Goal: Find specific page/section: Find specific page/section

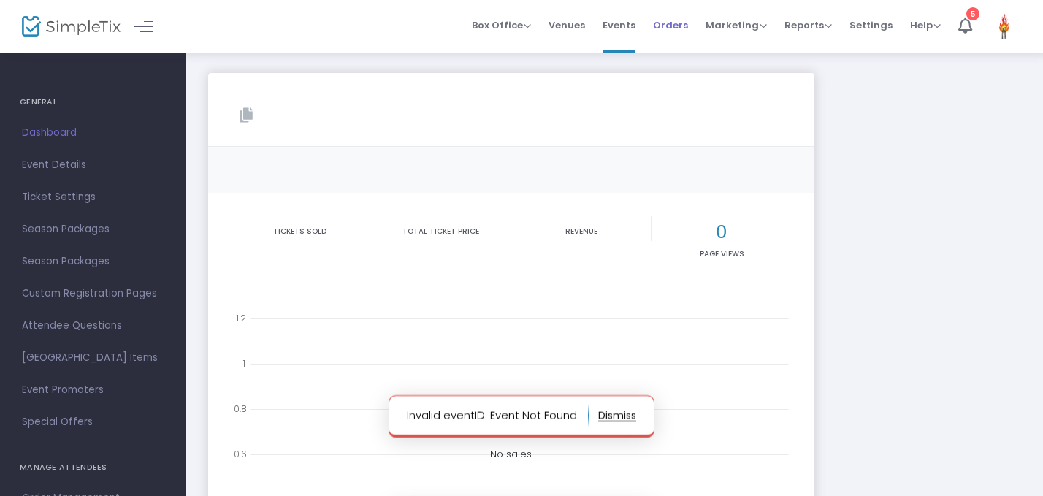
click at [676, 22] on span "Orders" at bounding box center [670, 25] width 35 height 37
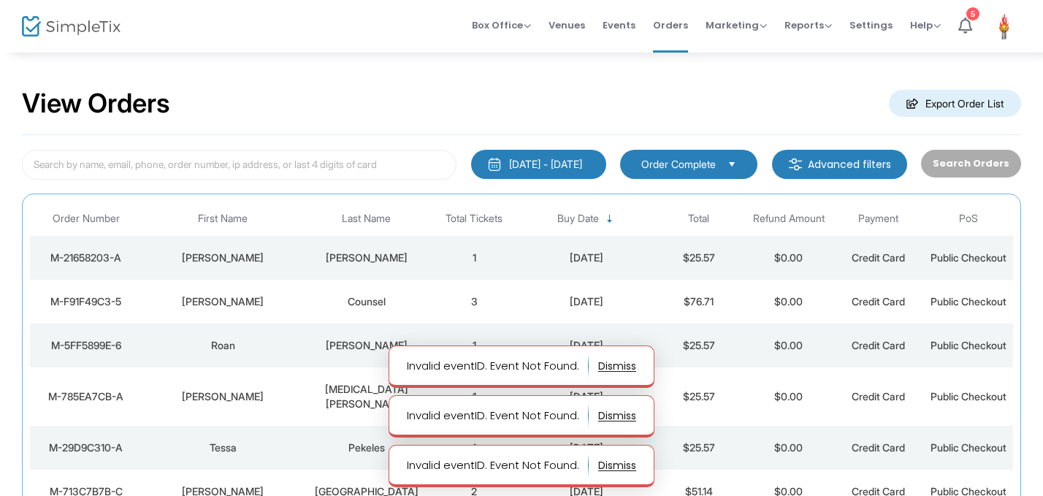
click at [445, 258] on td "1" at bounding box center [474, 258] width 90 height 44
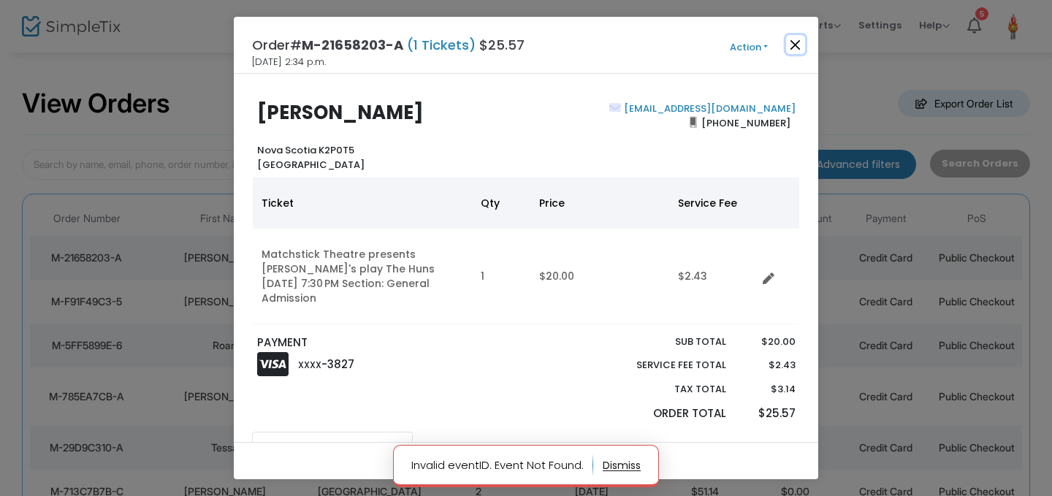
click at [789, 40] on button "Close" at bounding box center [795, 44] width 19 height 19
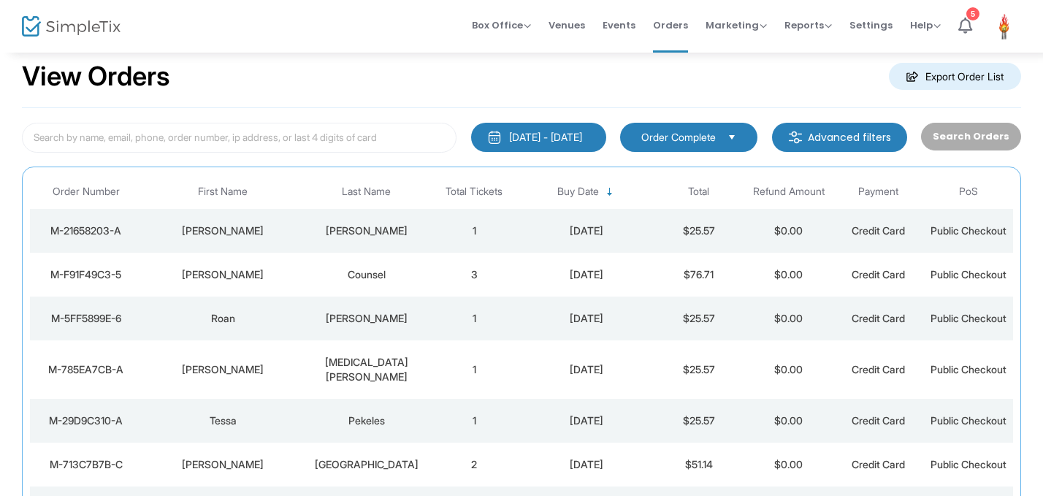
scroll to position [91, 0]
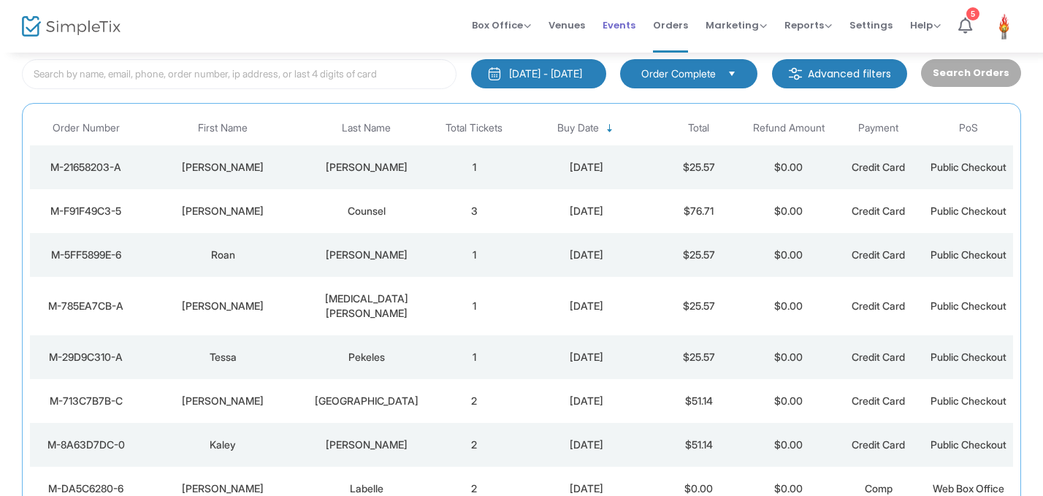
click at [622, 31] on span "Events" at bounding box center [618, 25] width 33 height 37
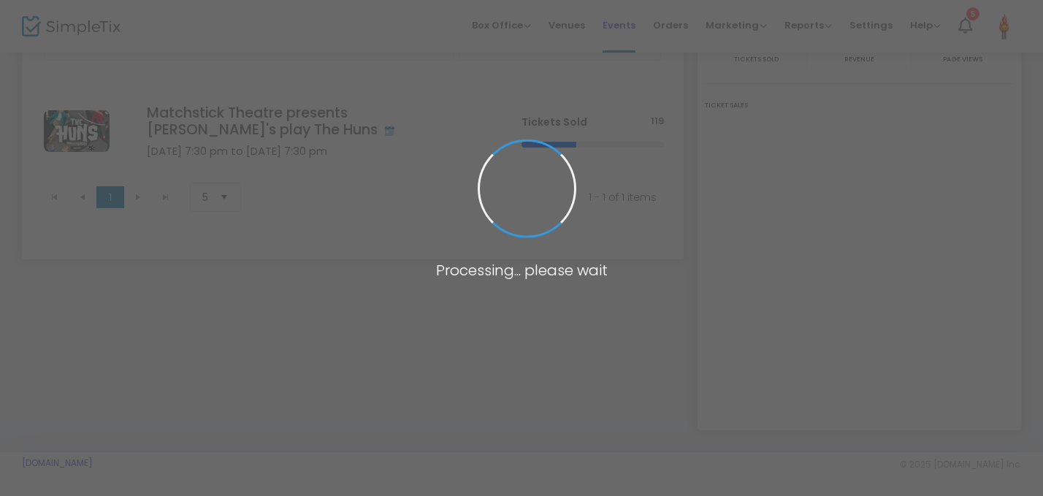
scroll to position [117, 0]
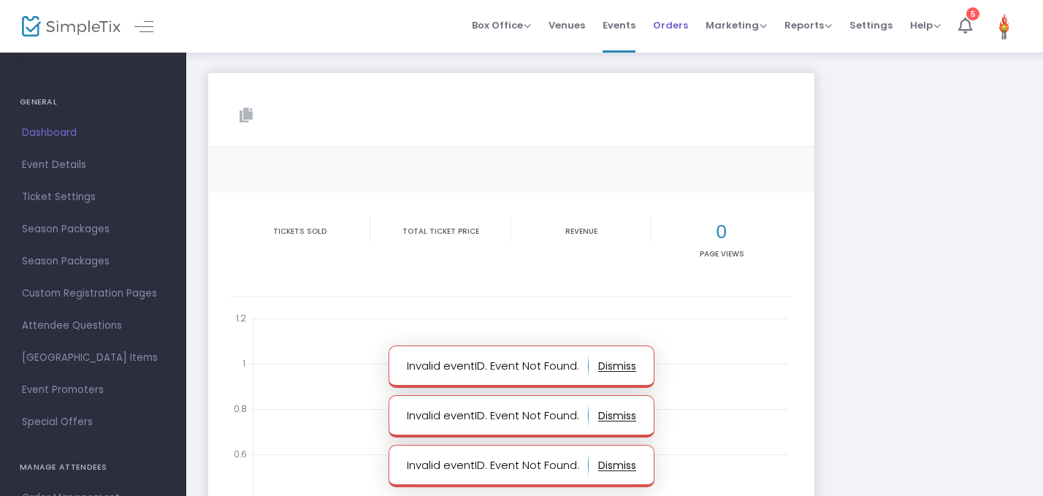
click at [662, 35] on span "Orders" at bounding box center [670, 25] width 35 height 37
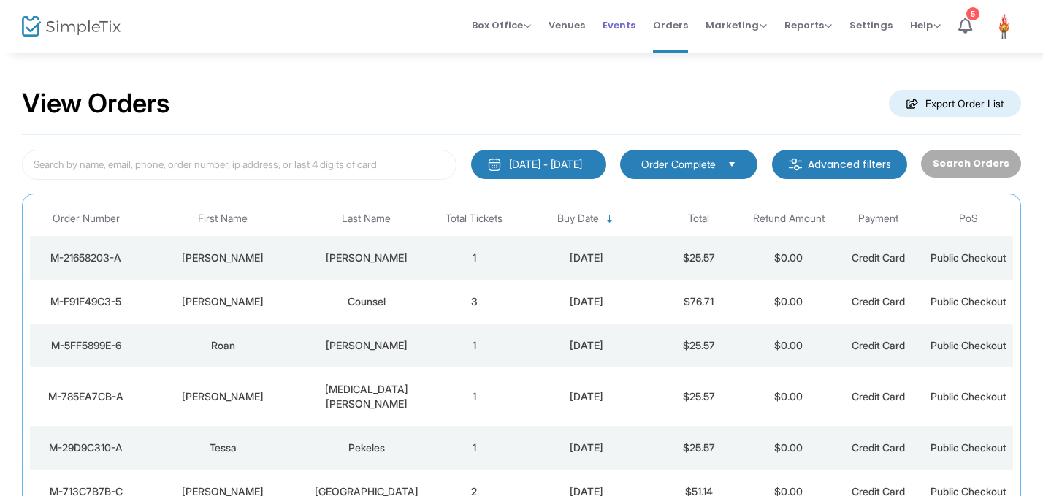
click at [626, 25] on span "Events" at bounding box center [618, 25] width 33 height 37
